Goal: Task Accomplishment & Management: Use online tool/utility

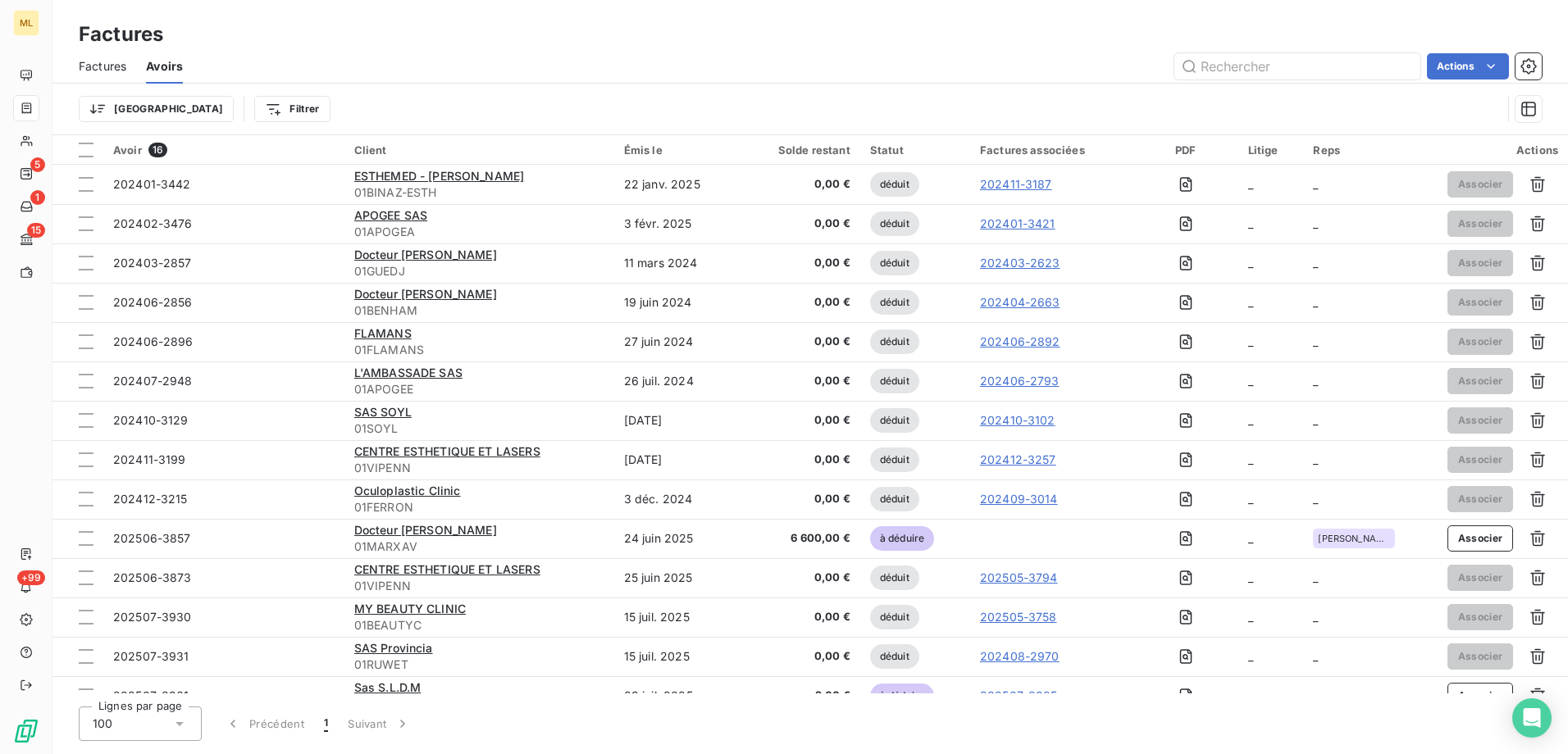
click at [312, 49] on div "Factures Avoirs Actions" at bounding box center [810, 66] width 1515 height 34
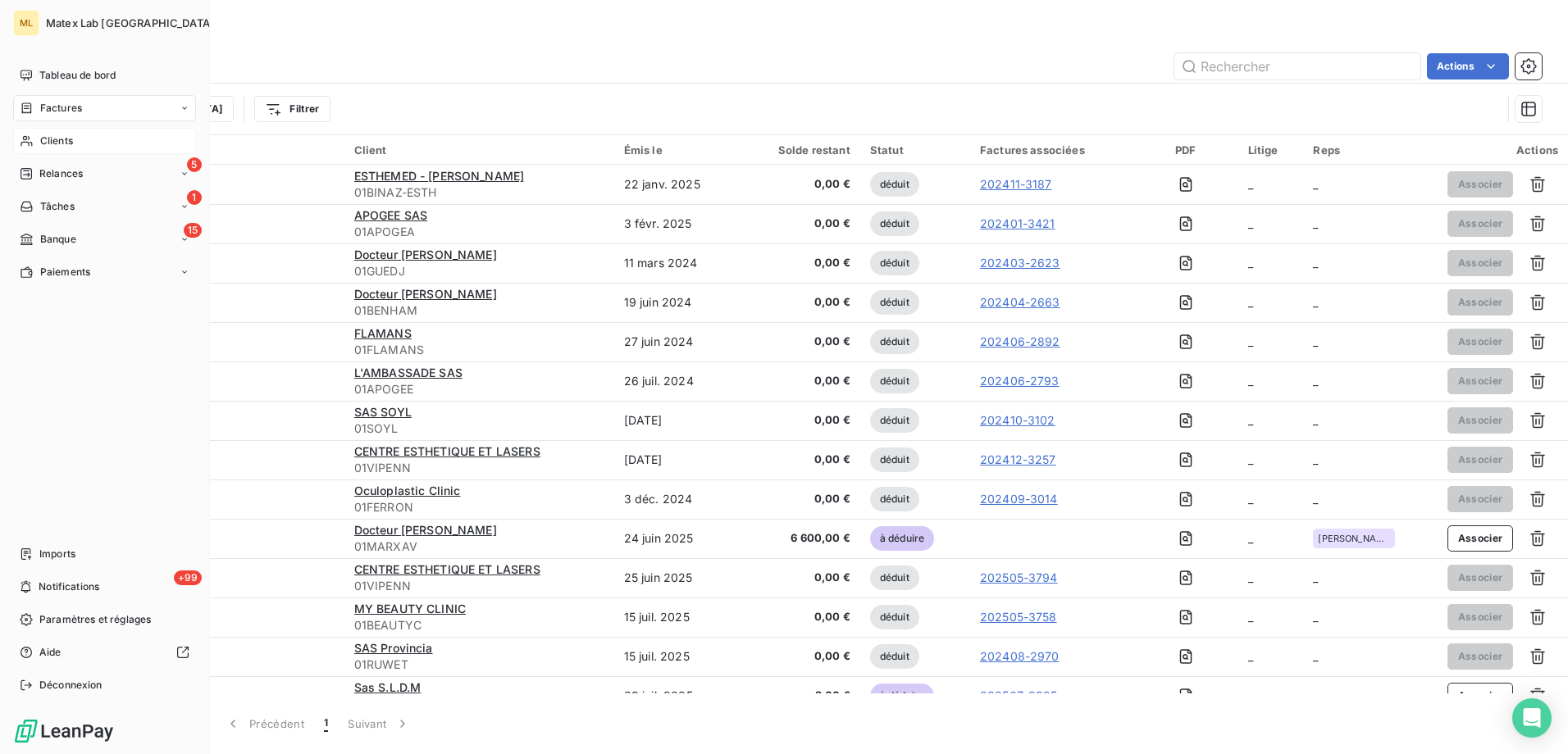
click at [44, 144] on span "Clients" at bounding box center [56, 141] width 33 height 15
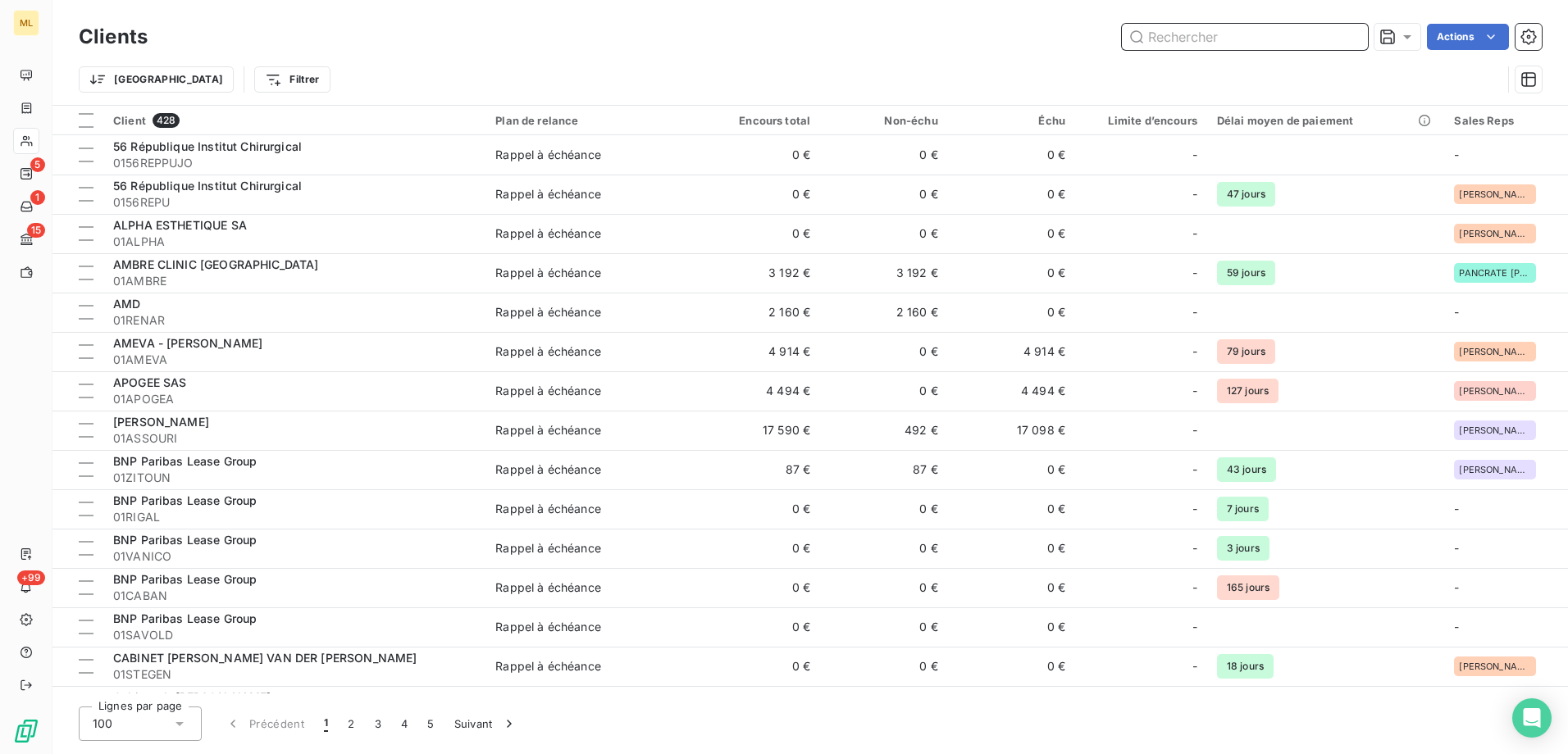
click at [1217, 40] on input "text" at bounding box center [1244, 36] width 246 height 26
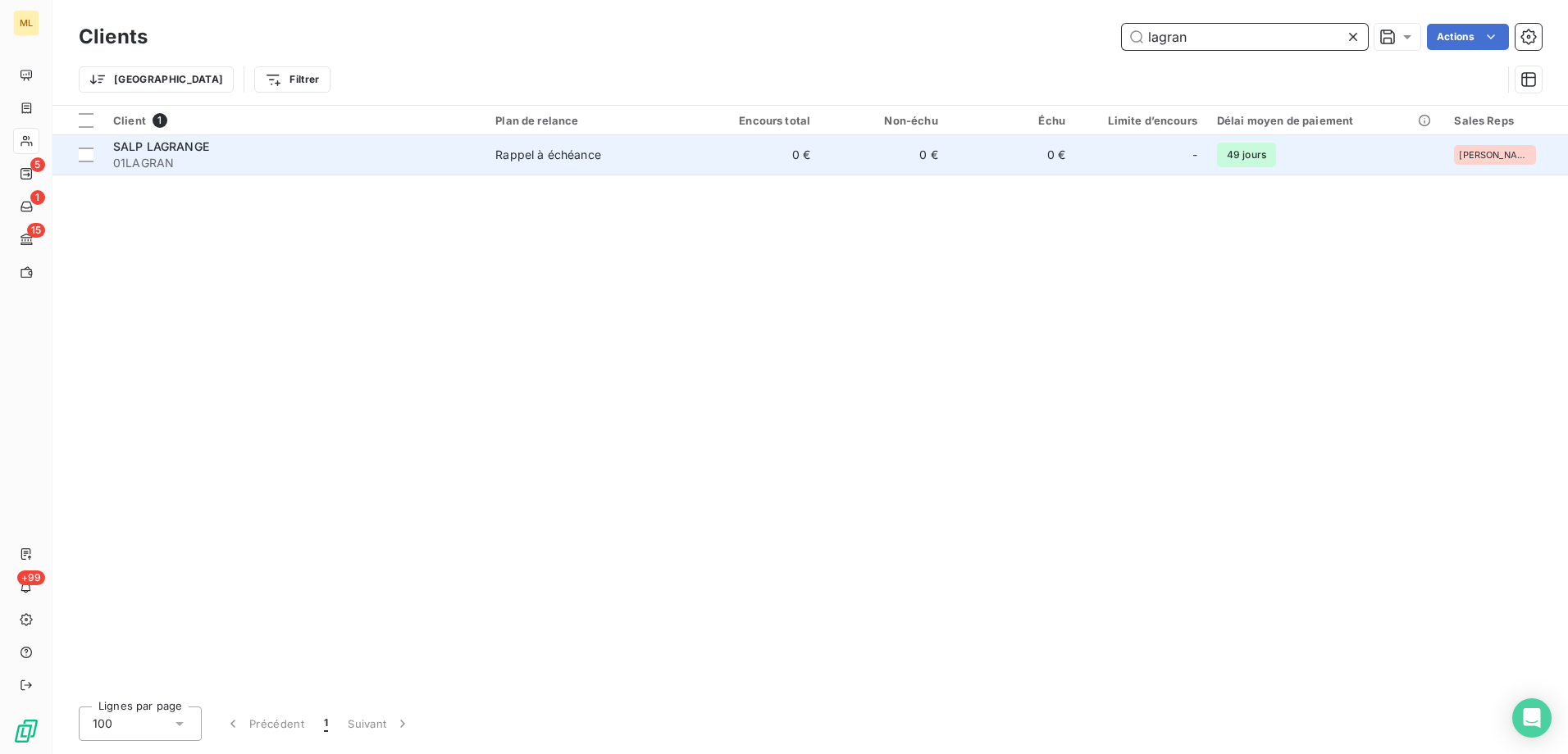
type input "lagran"
click at [323, 148] on div "SALP LAGRANGE" at bounding box center [294, 147] width 362 height 17
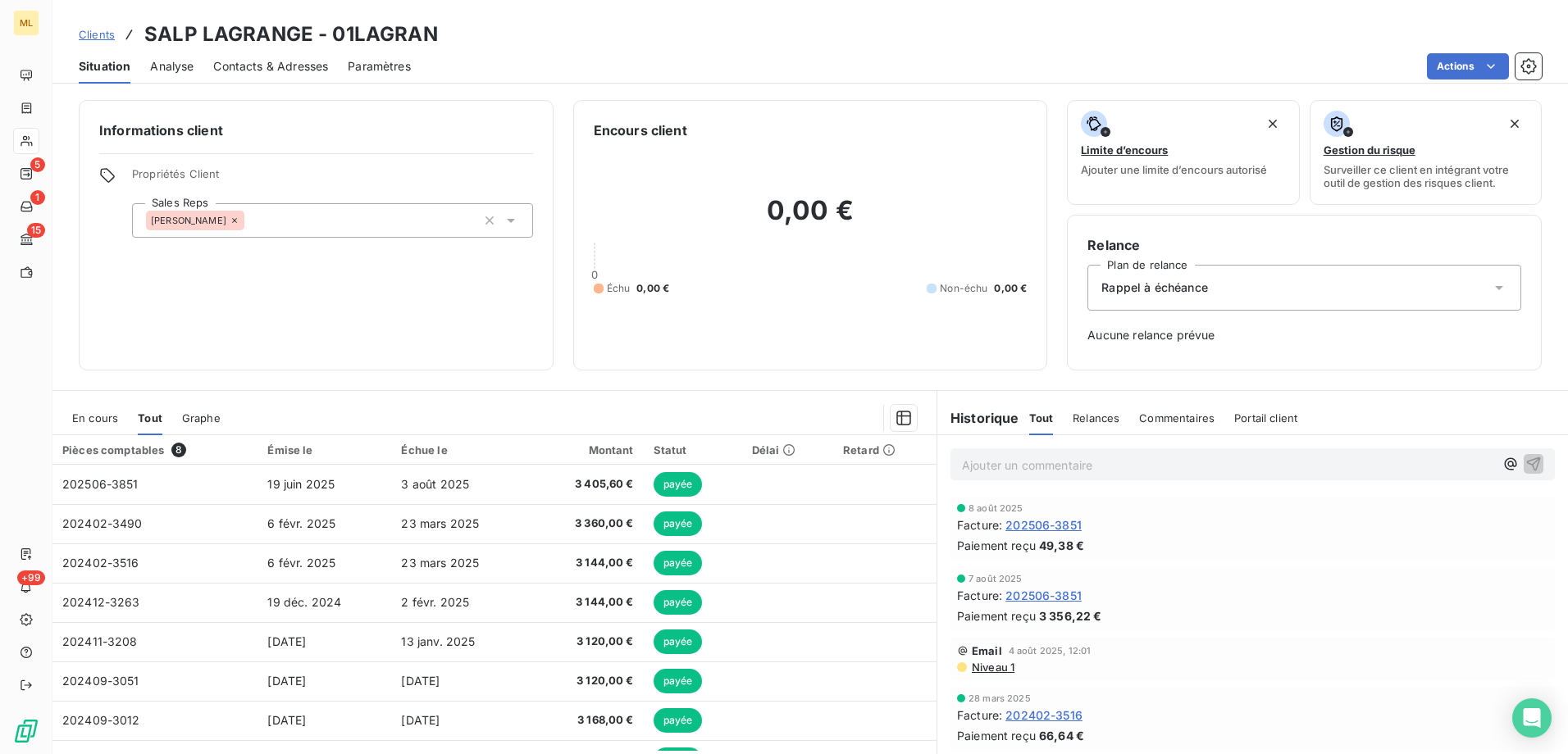
click at [263, 66] on span "Contacts & Adresses" at bounding box center [270, 67] width 115 height 17
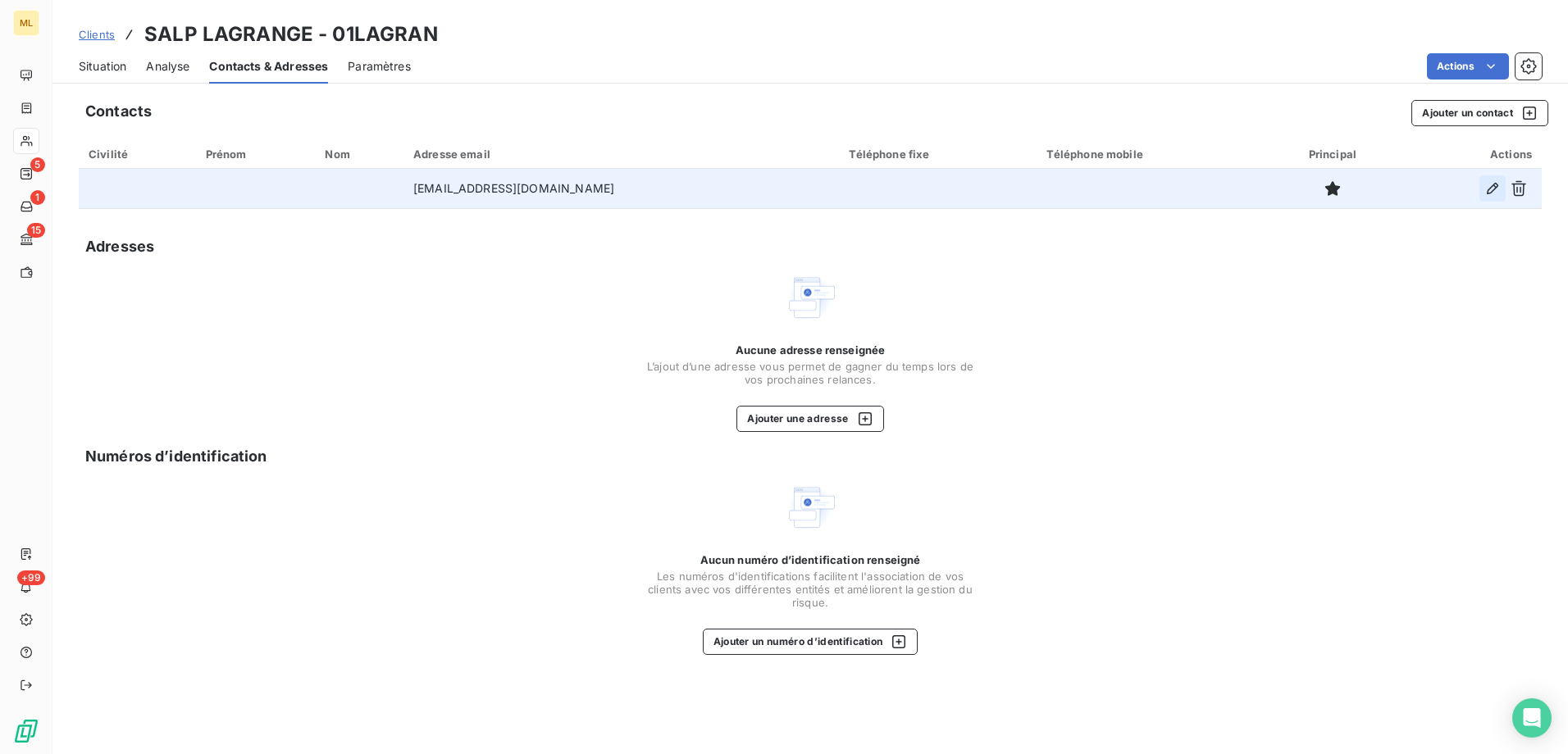
click at [1492, 189] on icon "button" at bounding box center [1493, 189] width 17 height 17
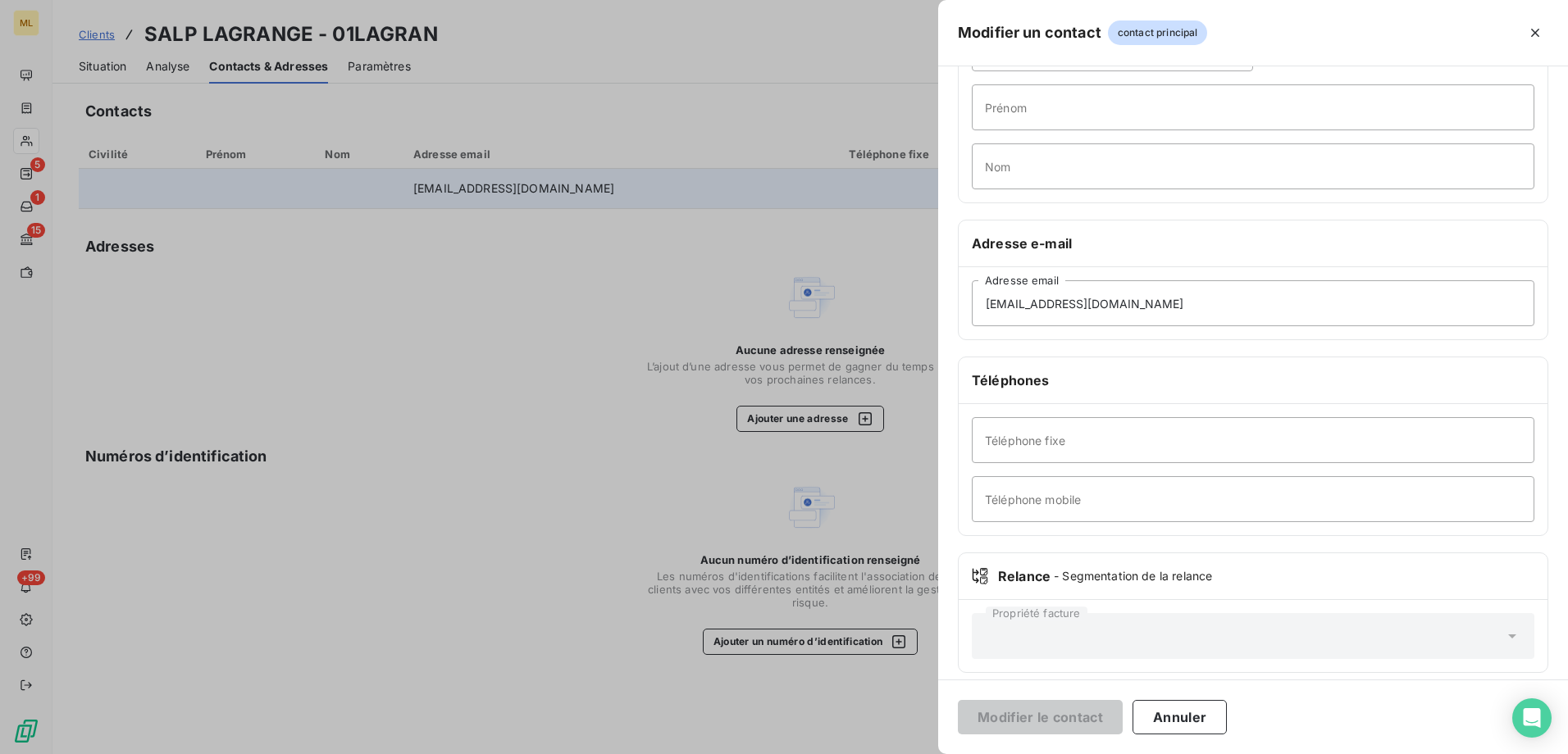
scroll to position [135, 0]
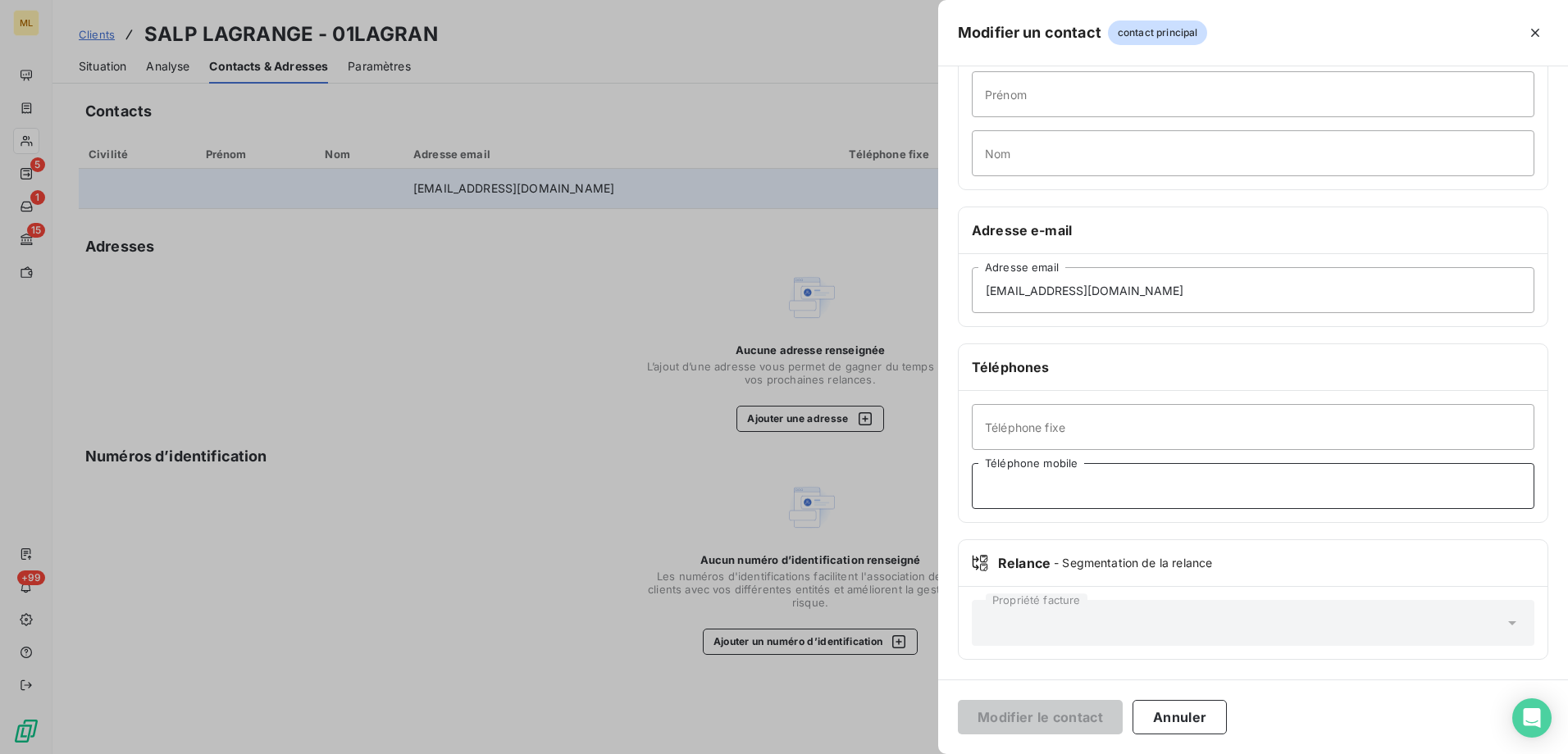
click at [1052, 478] on input "Téléphone mobile" at bounding box center [1253, 486] width 563 height 46
paste input "06 67 03 05 54"
type input "06 67 03 05 54"
drag, startPoint x: 1143, startPoint y: 492, endPoint x: 943, endPoint y: 489, distance: 200.0
click at [949, 489] on div "Informations générales Civilité Prénom Nom Adresse e-mail sbaccache@yahoo.com A…" at bounding box center [1253, 315] width 630 height 728
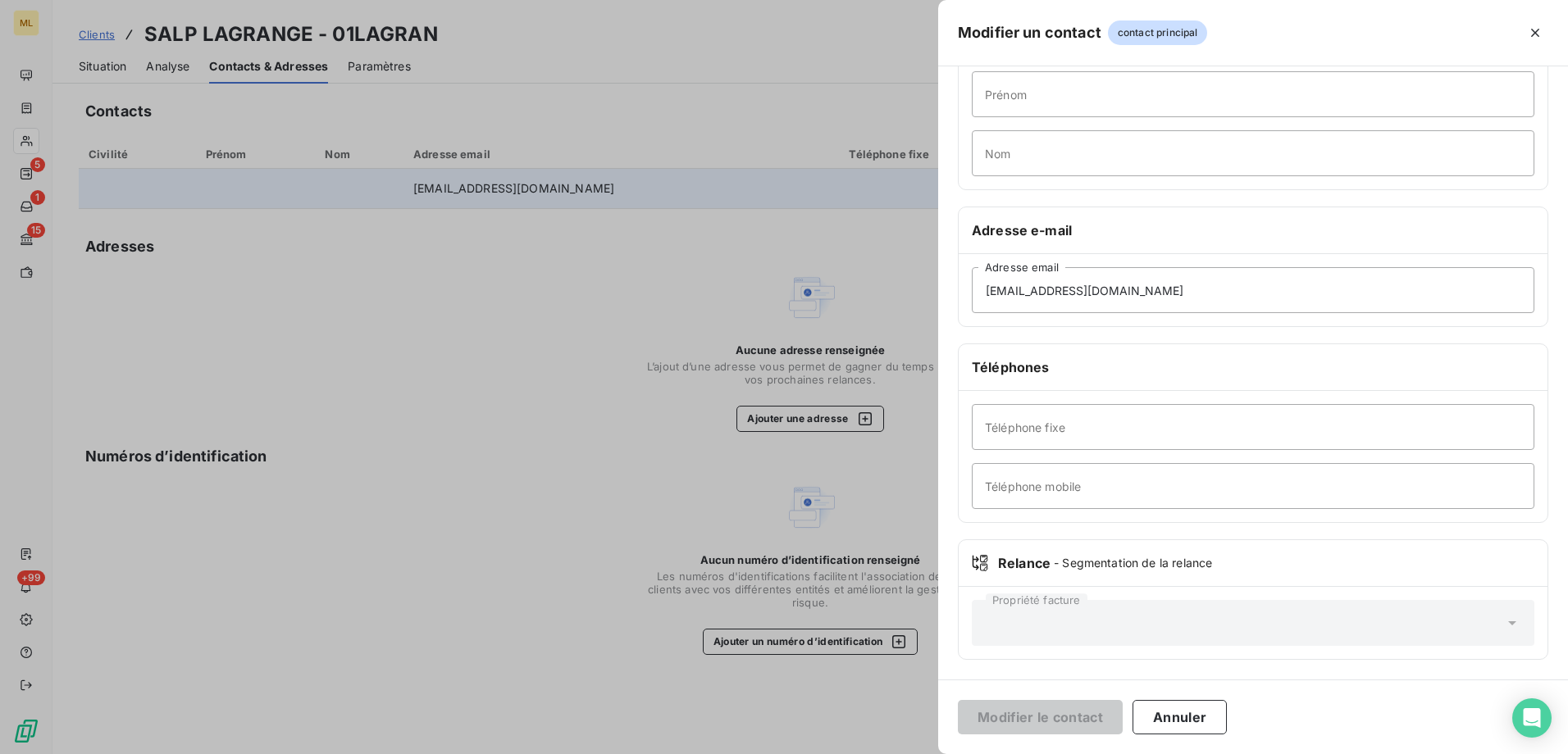
click at [696, 35] on div at bounding box center [784, 377] width 1568 height 754
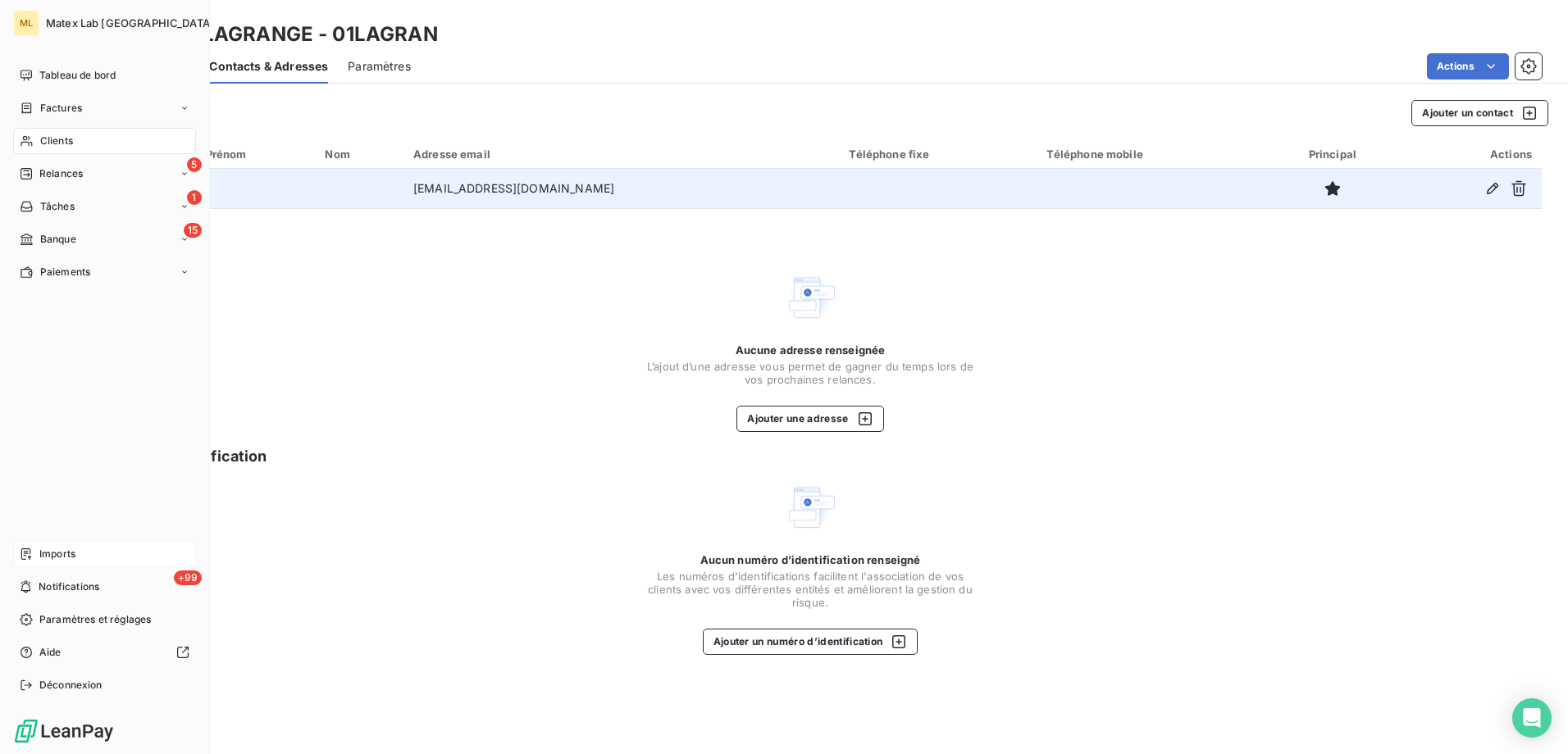
click at [63, 552] on span "Imports" at bounding box center [57, 554] width 36 height 15
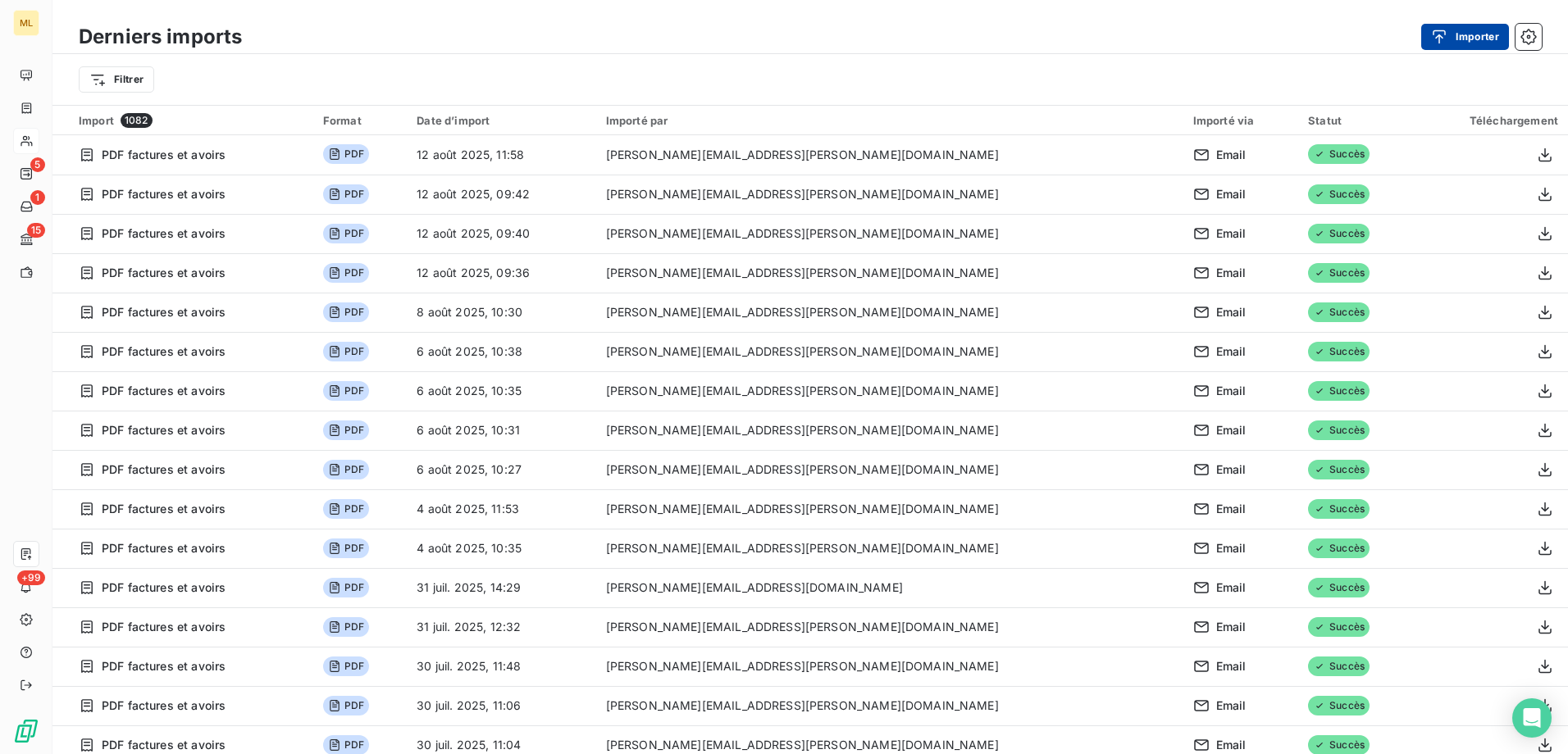
click at [1474, 42] on button "Importer" at bounding box center [1464, 36] width 88 height 26
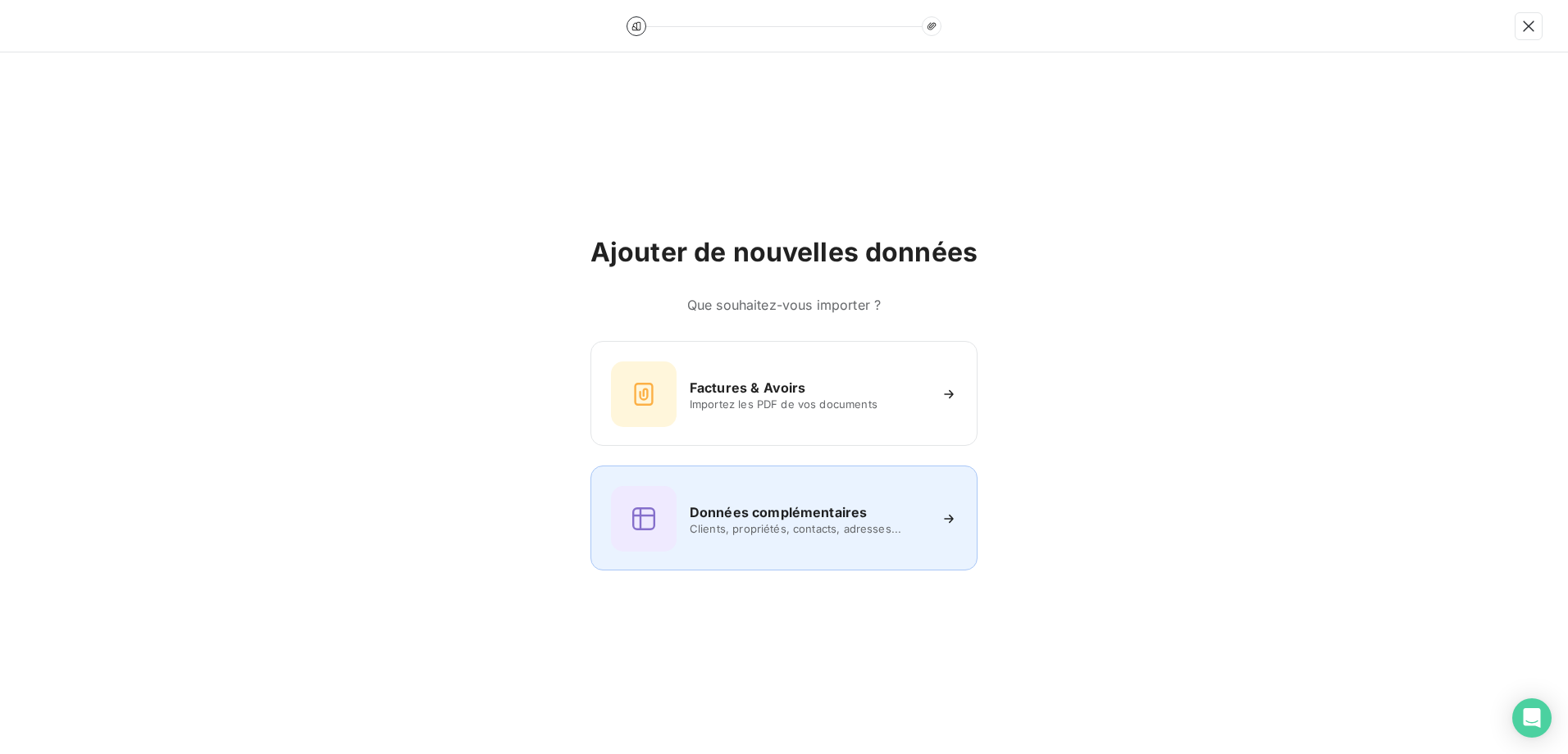
click at [821, 522] on span "Clients, propriétés, contacts, adresses..." at bounding box center [809, 529] width 237 height 13
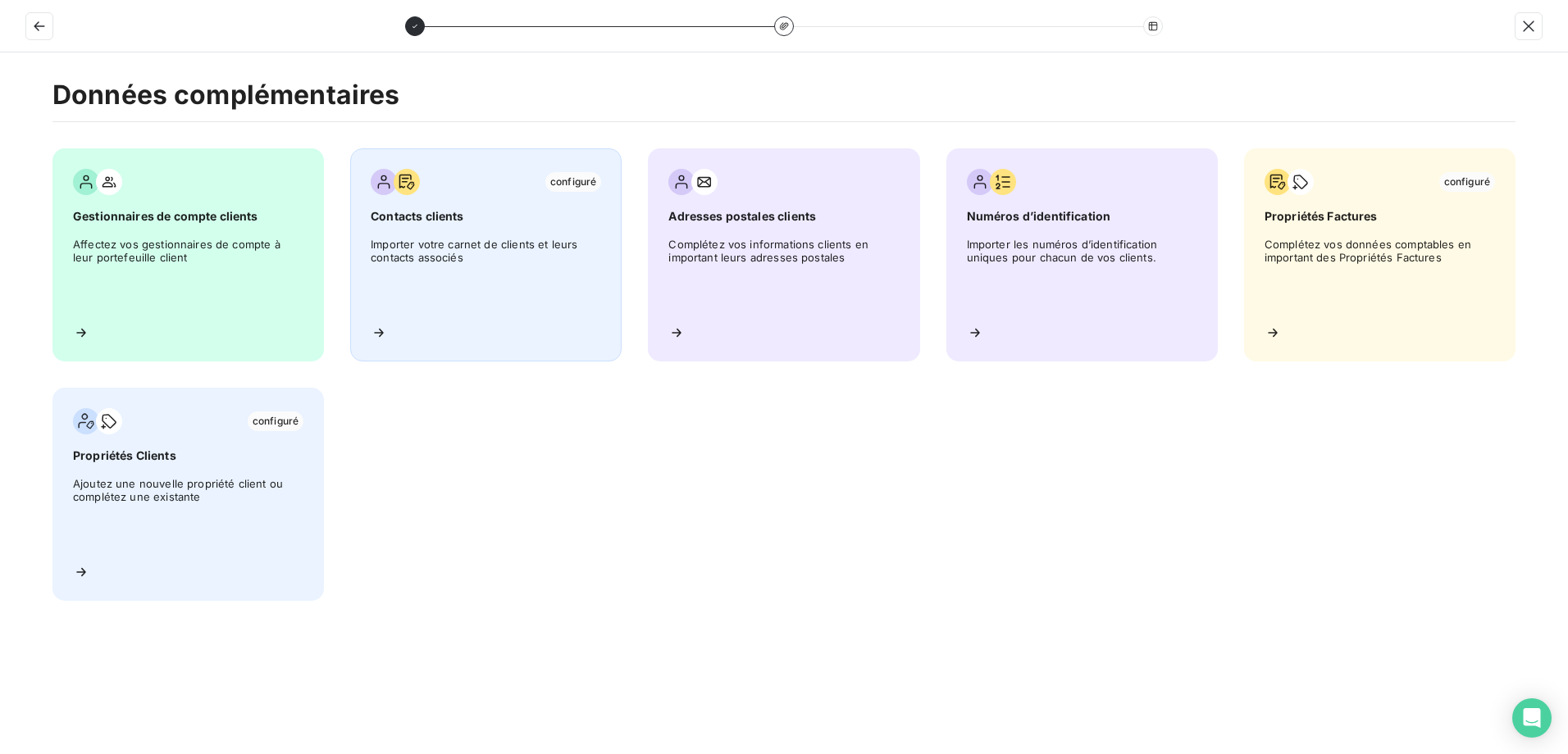
click at [465, 252] on span "Importer votre carnet de clients et leurs contacts associés" at bounding box center [486, 274] width 231 height 74
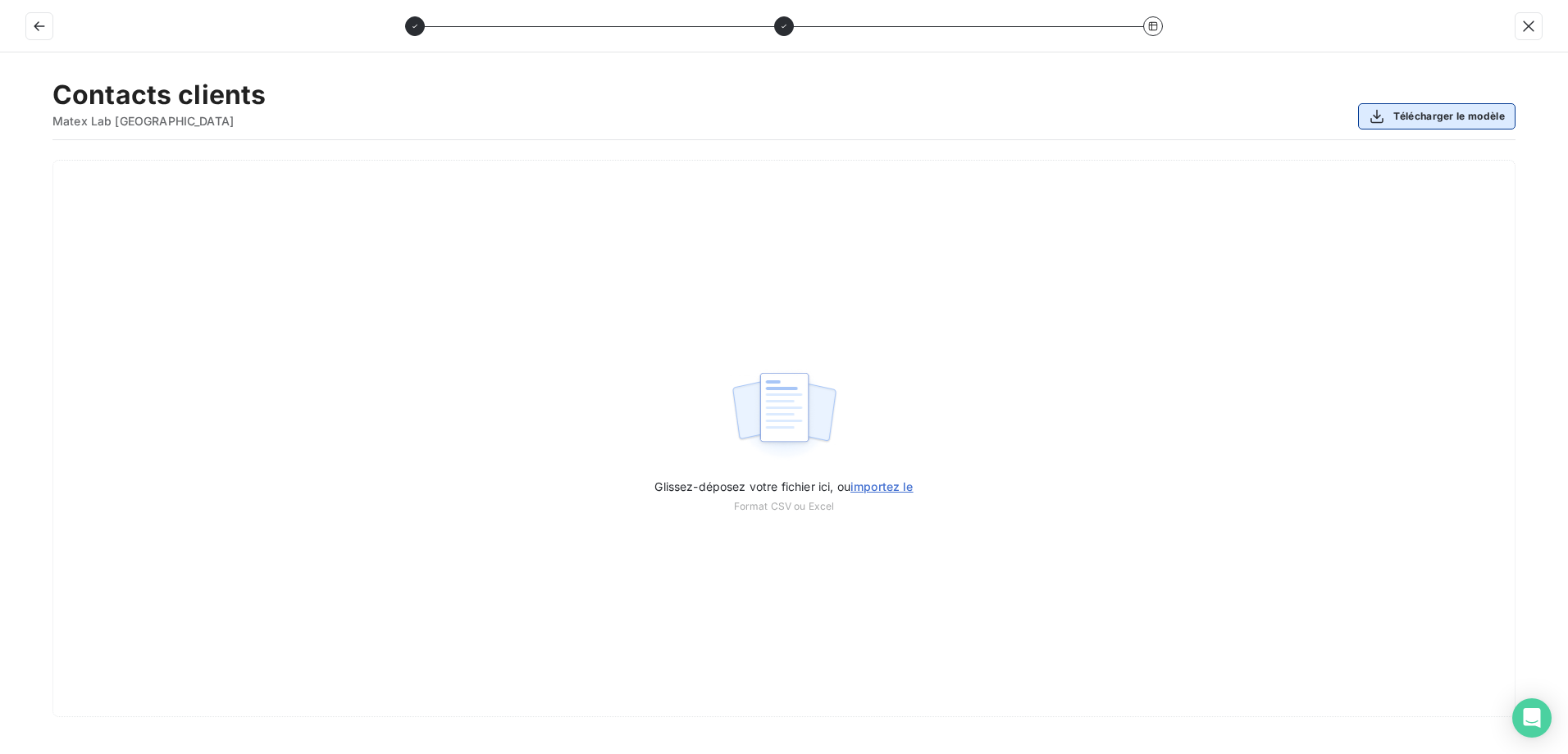
click at [1455, 118] on button "Télécharger le modèle" at bounding box center [1437, 116] width 157 height 26
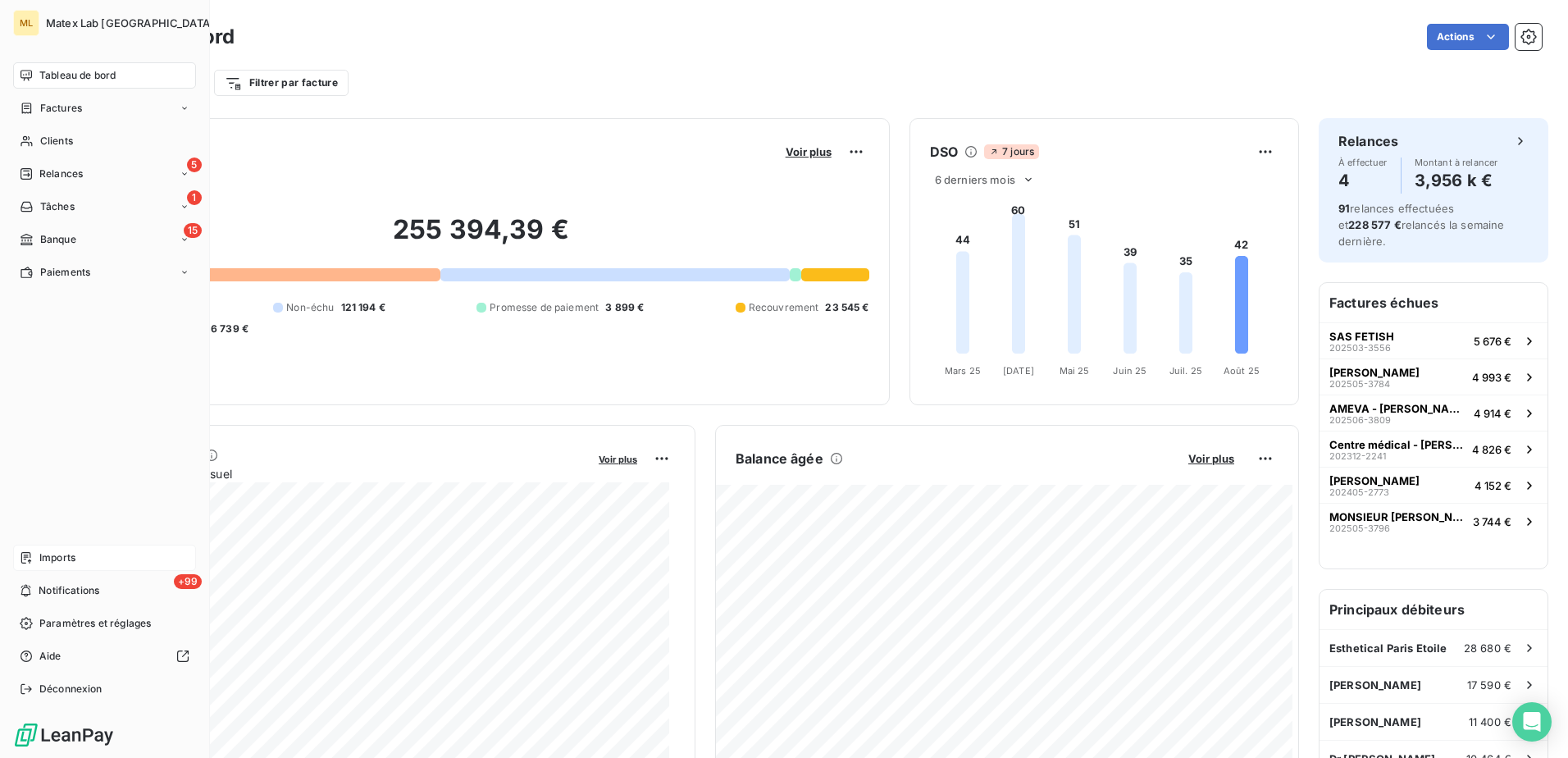
click at [59, 564] on span "Imports" at bounding box center [57, 558] width 36 height 15
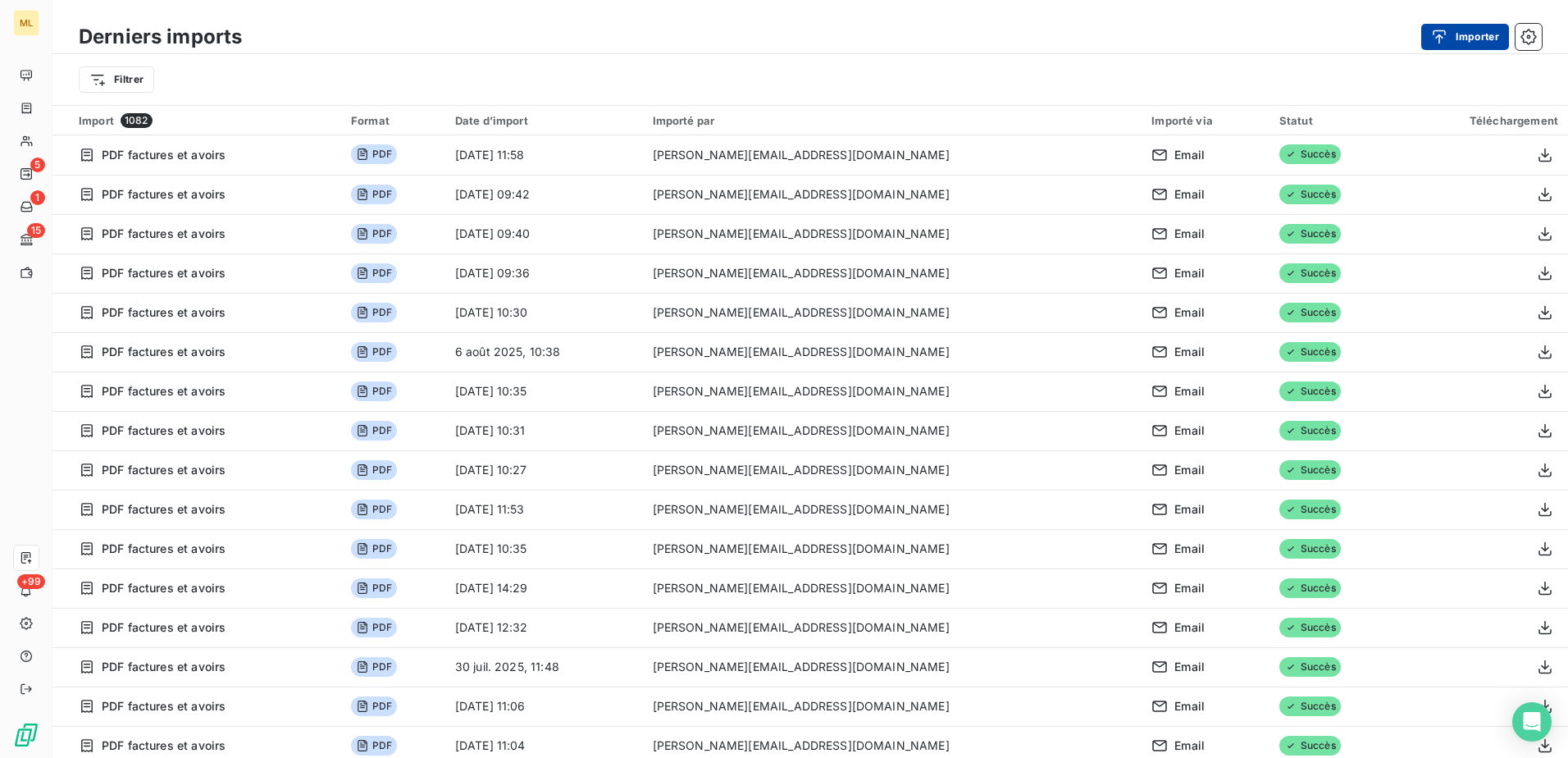
click at [1468, 41] on button "Importer" at bounding box center [1464, 36] width 88 height 26
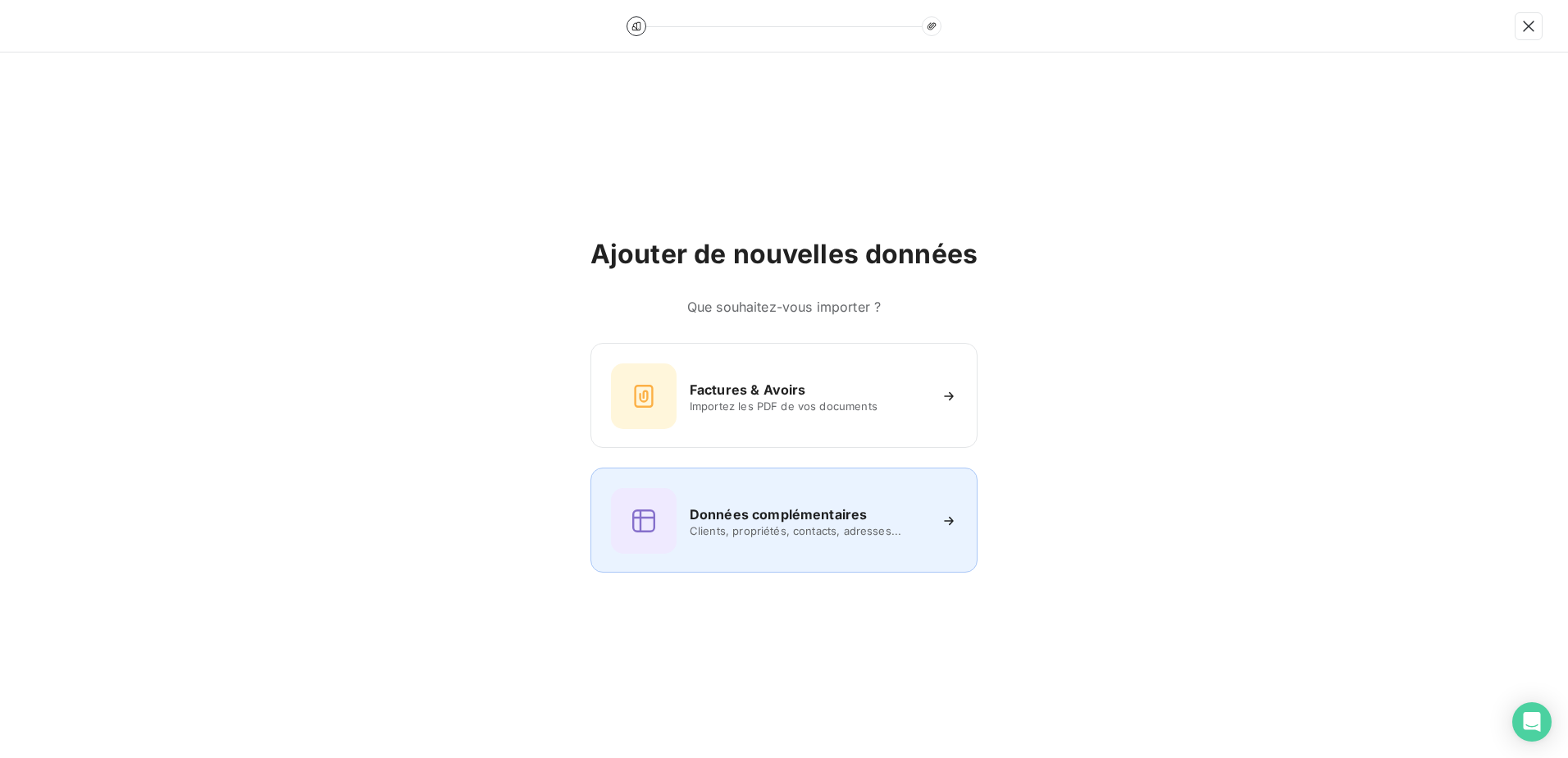
click at [776, 529] on span "Clients, propriétés, contacts, adresses..." at bounding box center [809, 531] width 237 height 13
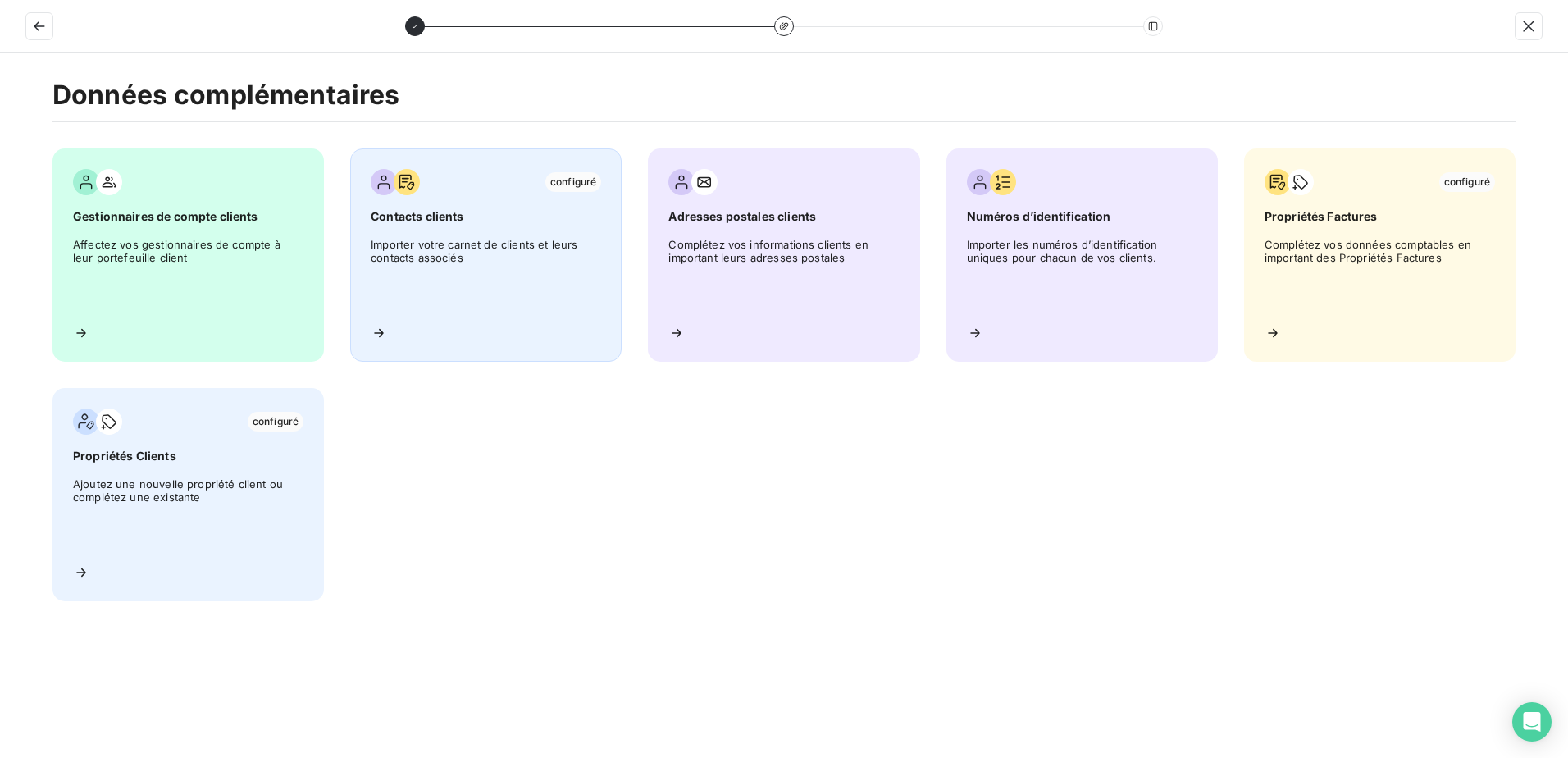
click at [436, 258] on span "Importer votre carnet de clients et leurs contacts associés" at bounding box center [486, 274] width 231 height 74
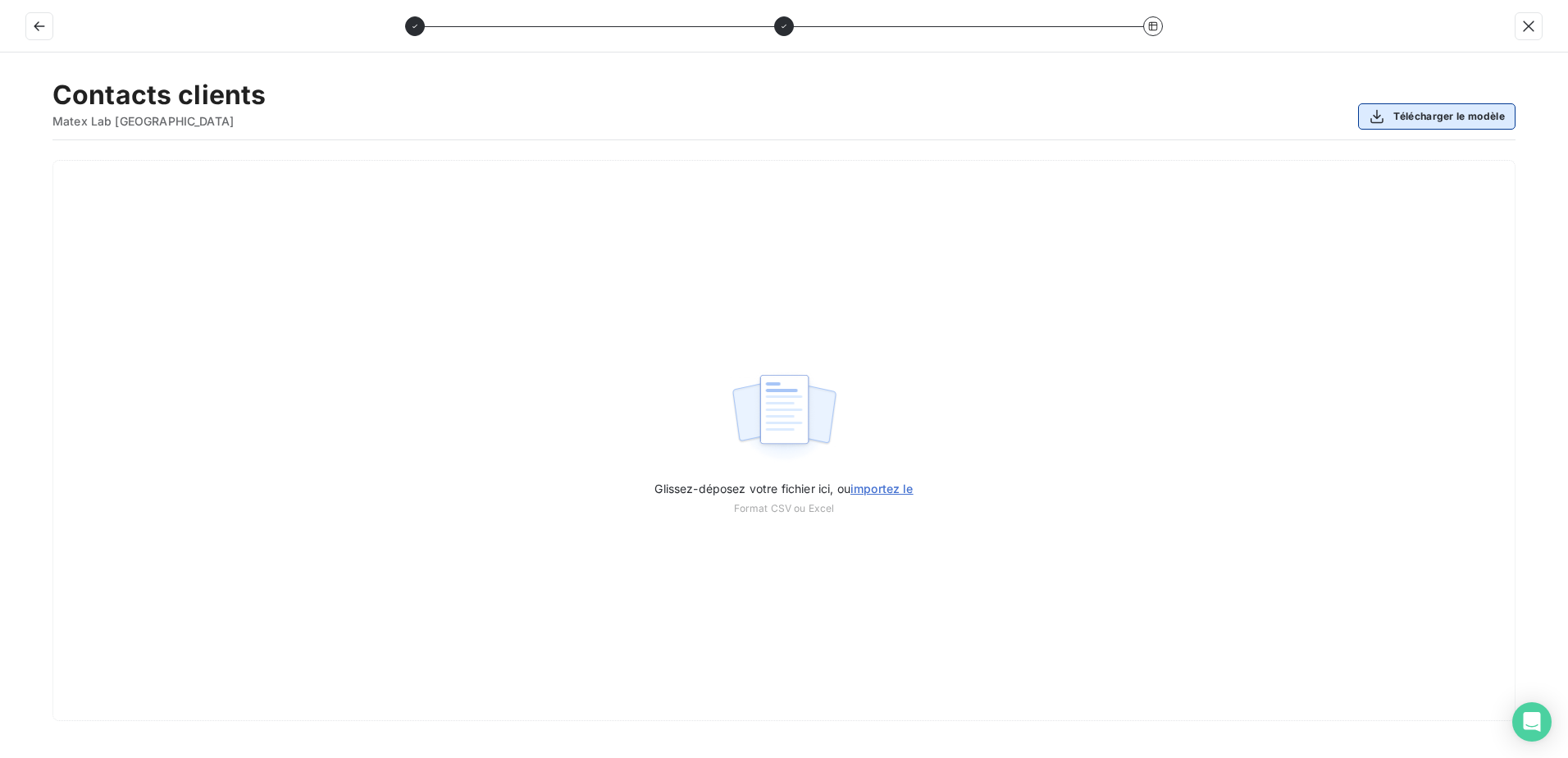
click at [1435, 118] on button "Télécharger le modèle" at bounding box center [1437, 116] width 157 height 26
